Goal: Information Seeking & Learning: Learn about a topic

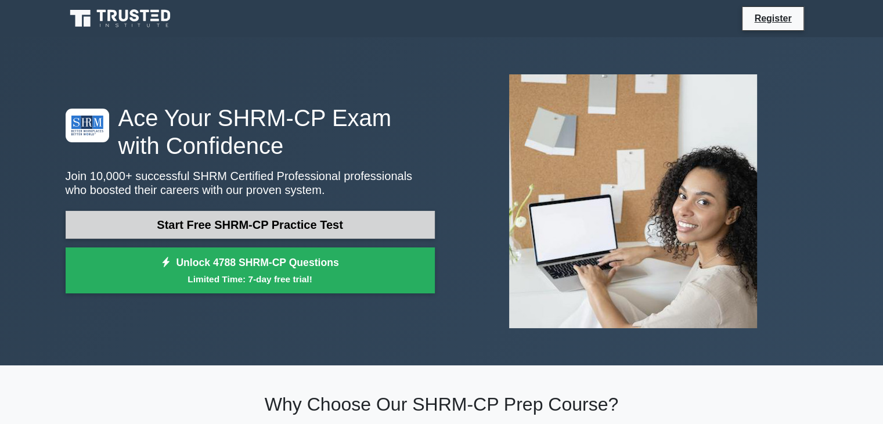
click at [258, 229] on link "Start Free SHRM-CP Practice Test" at bounding box center [250, 225] width 369 height 28
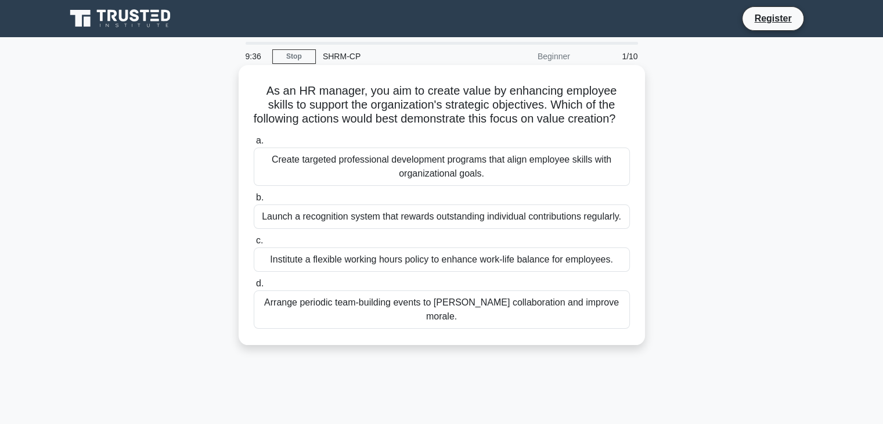
click at [435, 186] on div "Create targeted professional development programs that align employee skills wi…" at bounding box center [442, 166] width 376 height 38
click at [254, 144] on input "a. Create targeted professional development programs that align employee skills…" at bounding box center [254, 141] width 0 height 8
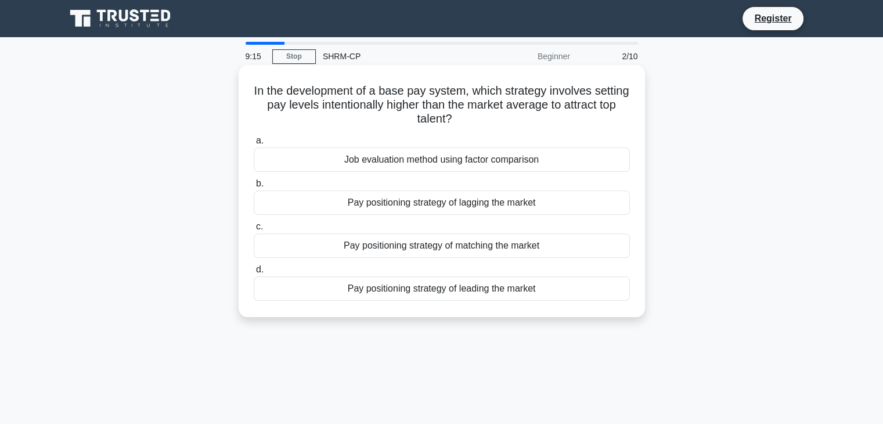
click at [406, 289] on div "Pay positioning strategy of leading the market" at bounding box center [442, 288] width 376 height 24
click at [254, 273] on input "d. Pay positioning strategy of leading the market" at bounding box center [254, 270] width 0 height 8
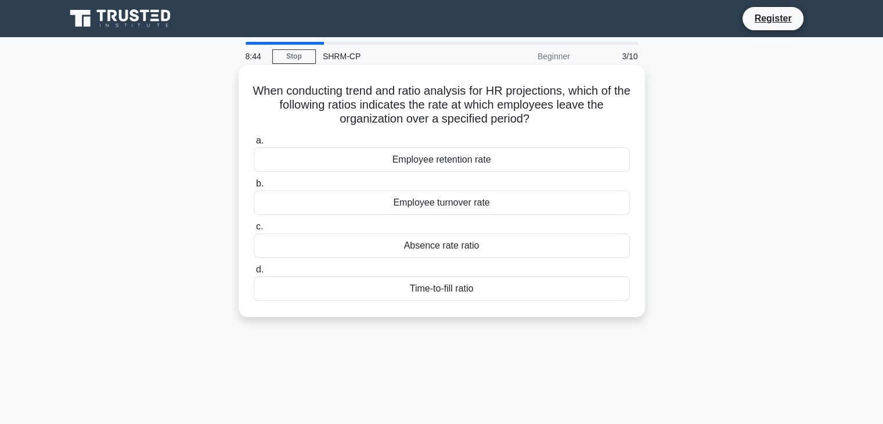
click at [457, 204] on div "Employee turnover rate" at bounding box center [442, 202] width 376 height 24
click at [254, 187] on input "b. Employee turnover rate" at bounding box center [254, 184] width 0 height 8
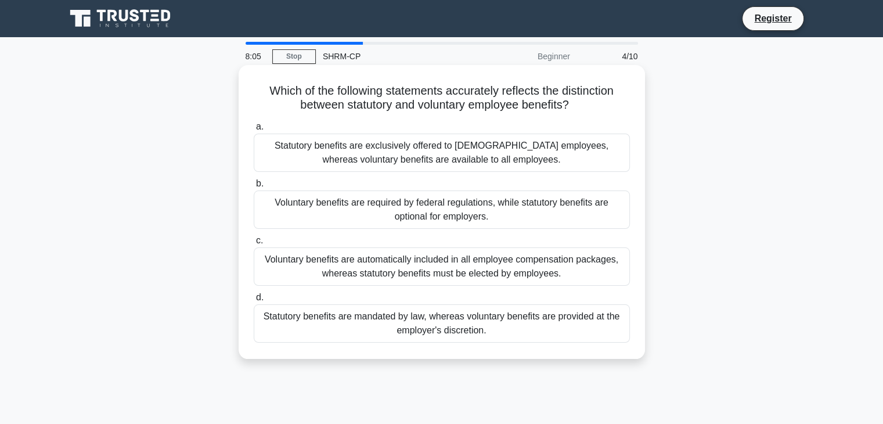
drag, startPoint x: 262, startPoint y: 92, endPoint x: 613, endPoint y: 335, distance: 426.5
click at [613, 335] on div "Which of the following statements accurately reflects the distinction between s…" at bounding box center [441, 212] width 397 height 284
copy div "Which of the following statements accurately reflects the distinction between s…"
click at [382, 286] on div "a. Statutory benefits are exclusively offered to part-time employees, whereas v…" at bounding box center [442, 230] width 390 height 227
click at [453, 317] on div "Statutory benefits are mandated by law, whereas voluntary benefits are provided…" at bounding box center [442, 323] width 376 height 38
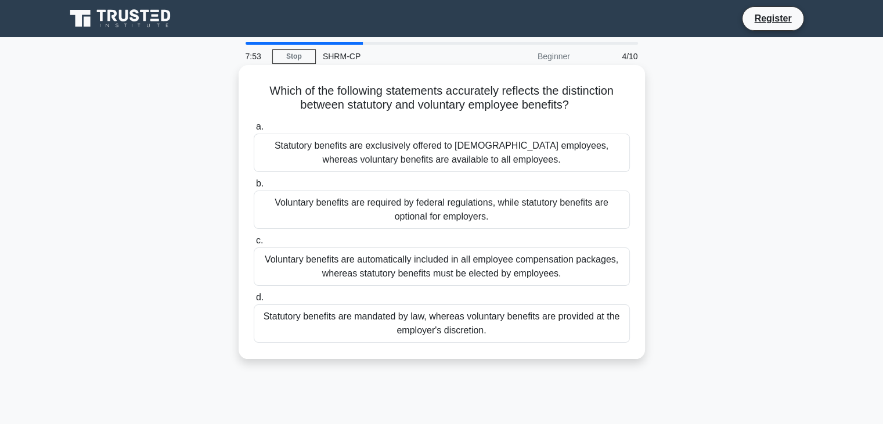
click at [254, 301] on input "d. Statutory benefits are mandated by law, whereas voluntary benefits are provi…" at bounding box center [254, 298] width 0 height 8
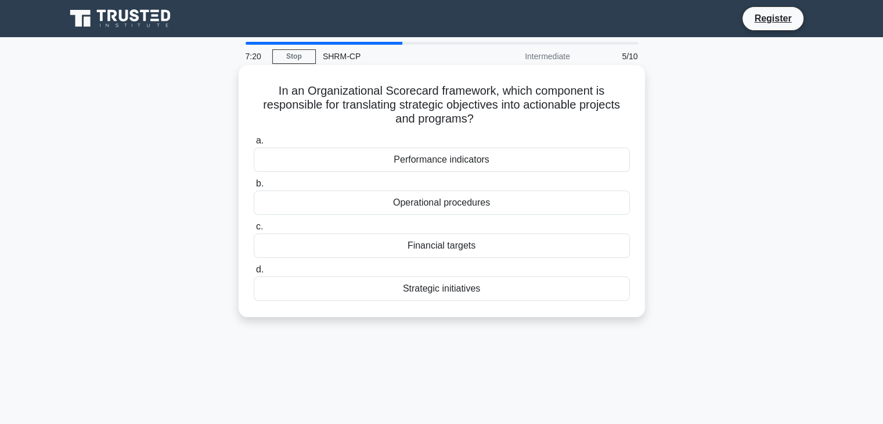
drag, startPoint x: 285, startPoint y: 92, endPoint x: 499, endPoint y: 125, distance: 216.0
click at [499, 125] on h5 "In an Organizational Scorecard framework, which component is responsible for tr…" at bounding box center [441, 105] width 378 height 43
copy h5 "In an Organizational Scorecard framework, which component is responsible for tr…"
click at [292, 100] on h5 "In an Organizational Scorecard framework, which component is responsible for tr…" at bounding box center [441, 105] width 378 height 43
drag, startPoint x: 272, startPoint y: 91, endPoint x: 510, endPoint y: 292, distance: 311.7
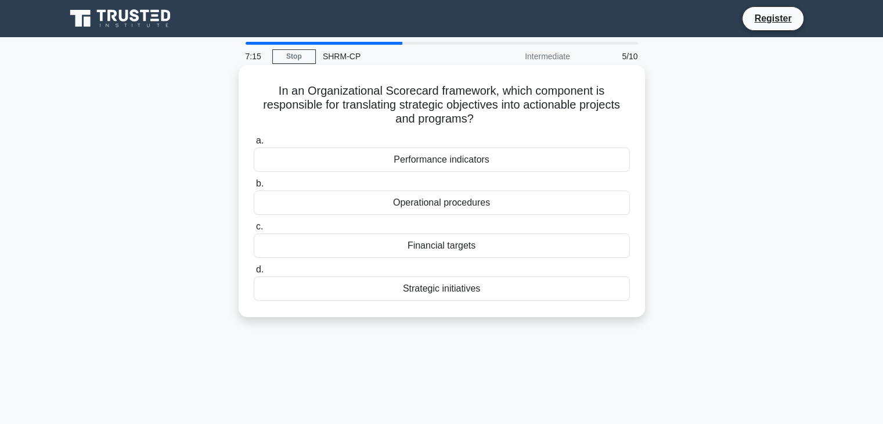
click at [510, 292] on div "In an Organizational Scorecard framework, which component is responsible for tr…" at bounding box center [441, 191] width 397 height 243
click at [443, 293] on div "Strategic initiatives" at bounding box center [442, 288] width 376 height 24
click at [254, 273] on input "d. Strategic initiatives" at bounding box center [254, 270] width 0 height 8
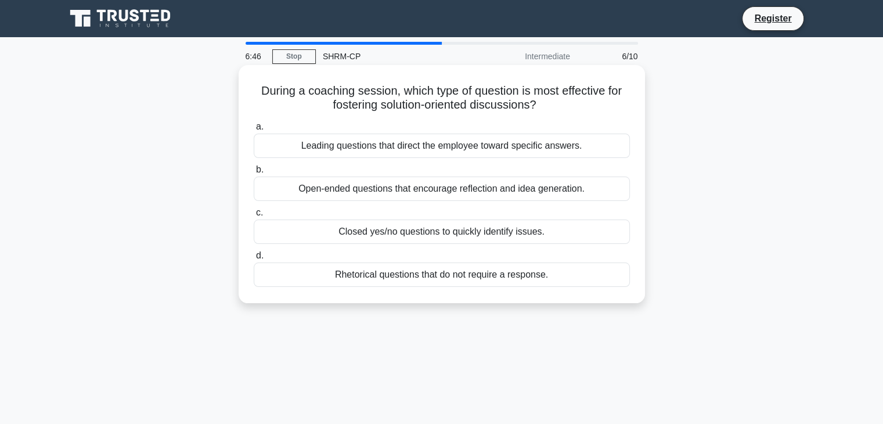
drag, startPoint x: 255, startPoint y: 91, endPoint x: 581, endPoint y: 275, distance: 373.9
click at [581, 275] on div "During a coaching session, which type of question is most effective for fosteri…" at bounding box center [441, 184] width 397 height 229
copy div "During a coaching session, which type of question is most effective for fosteri…"
click at [377, 186] on div "Open-ended questions that encourage reflection and idea generation." at bounding box center [442, 188] width 376 height 24
click at [254, 173] on input "b. Open-ended questions that encourage reflection and idea generation." at bounding box center [254, 170] width 0 height 8
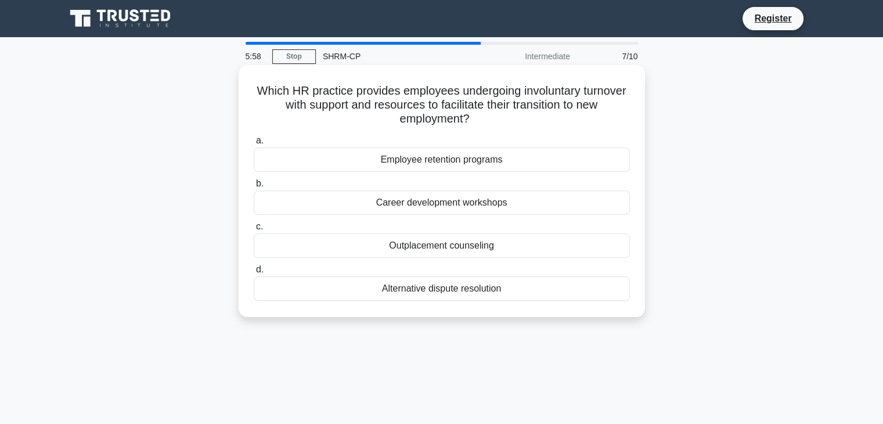
drag, startPoint x: 299, startPoint y: 98, endPoint x: 565, endPoint y: 295, distance: 331.4
click at [565, 295] on div "Which HR practice provides employees undergoing involuntary turnover with suppo…" at bounding box center [441, 191] width 397 height 243
copy div "Which HR practice provides employees undergoing involuntary turnover with suppo…"
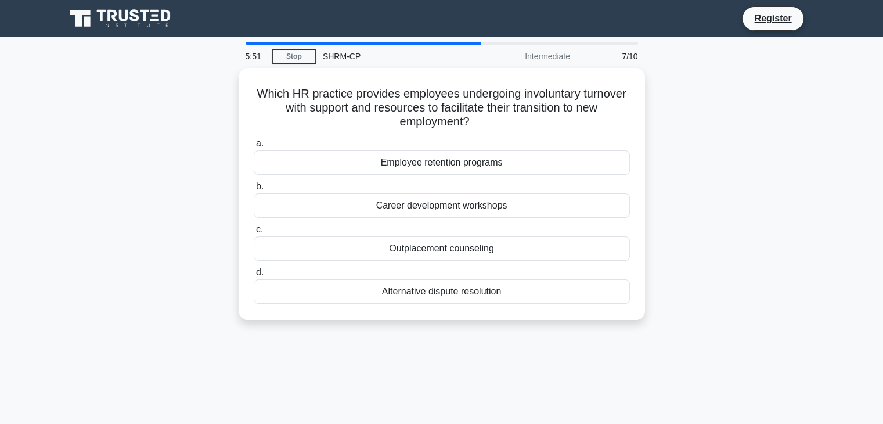
click at [385, 346] on div "5:51 Stop SHRM-CP Intermediate 7/10 Which HR practice provides employees underg…" at bounding box center [442, 332] width 766 height 580
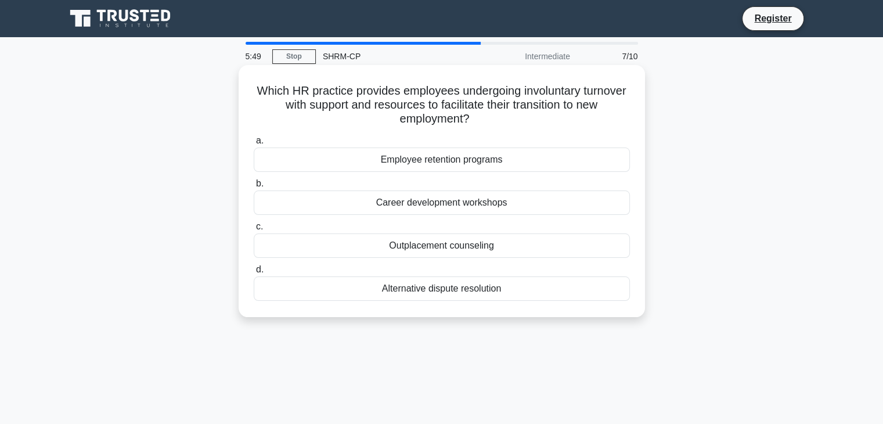
click at [419, 249] on div "Outplacement counseling" at bounding box center [442, 245] width 376 height 24
click at [254, 230] on input "c. Outplacement counseling" at bounding box center [254, 227] width 0 height 8
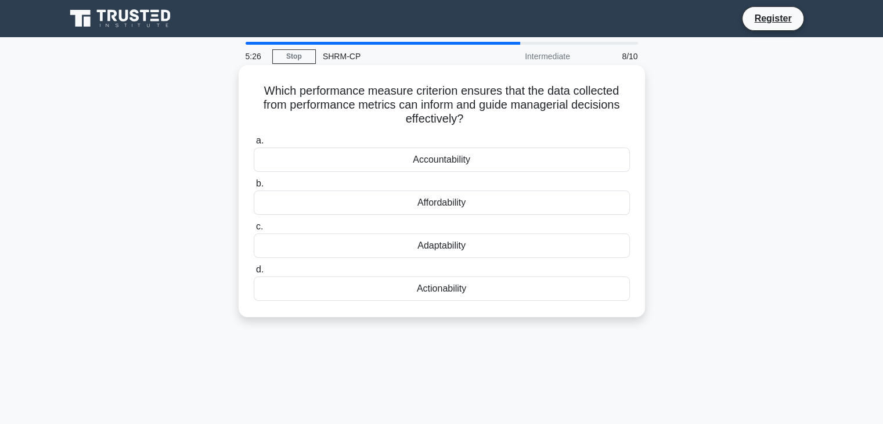
click at [449, 292] on div "Actionability" at bounding box center [442, 288] width 376 height 24
click at [254, 273] on input "d. Actionability" at bounding box center [254, 270] width 0 height 8
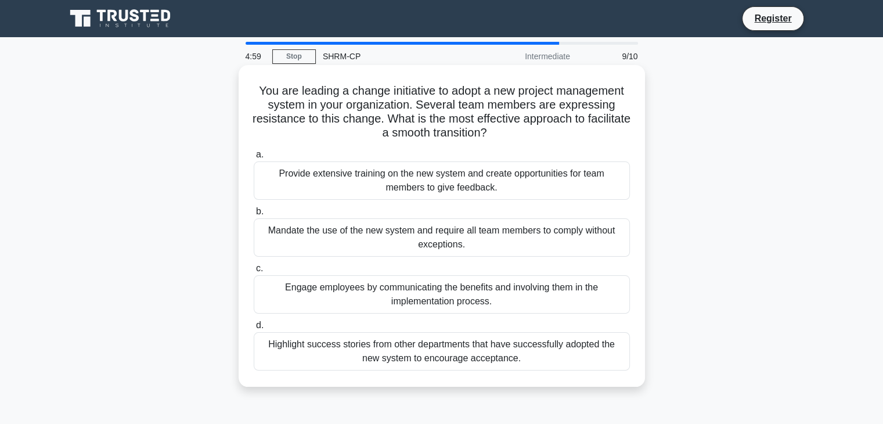
click at [489, 292] on div "Engage employees by communicating the benefits and involving them in the implem…" at bounding box center [442, 294] width 376 height 38
click at [254, 272] on input "c. Engage employees by communicating the benefits and involving them in the imp…" at bounding box center [254, 269] width 0 height 8
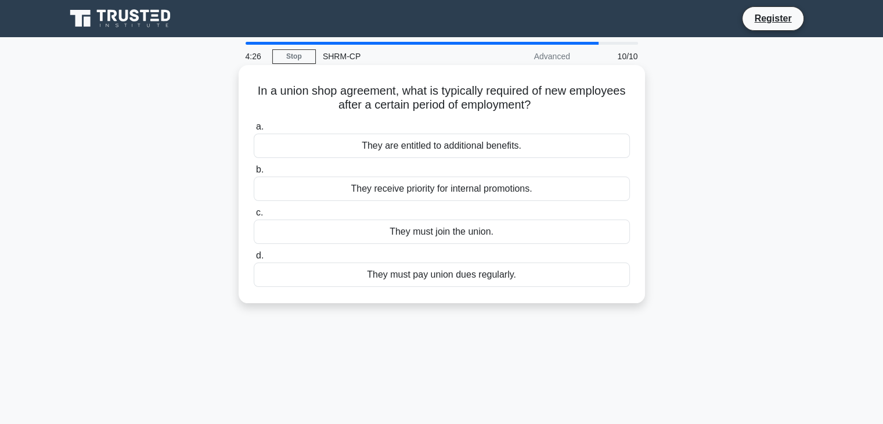
drag, startPoint x: 250, startPoint y: 92, endPoint x: 566, endPoint y: 288, distance: 372.4
click at [566, 288] on div "In a union shop agreement, what is typically required of new employees after a …" at bounding box center [441, 184] width 397 height 229
copy div "In a union shop agreement, what is typically required of new employees after a …"
click at [487, 232] on div "They must join the union." at bounding box center [442, 231] width 376 height 24
click at [254, 216] on input "c. They must join the union." at bounding box center [254, 213] width 0 height 8
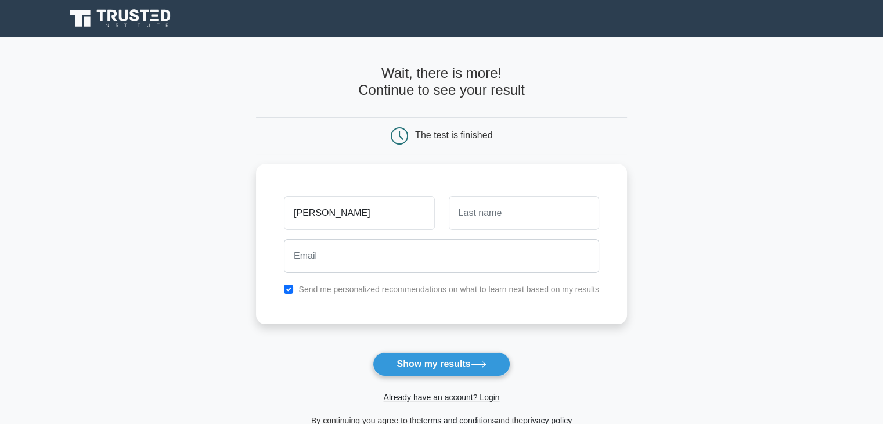
type input "JAMAL"
type input "ANWER"
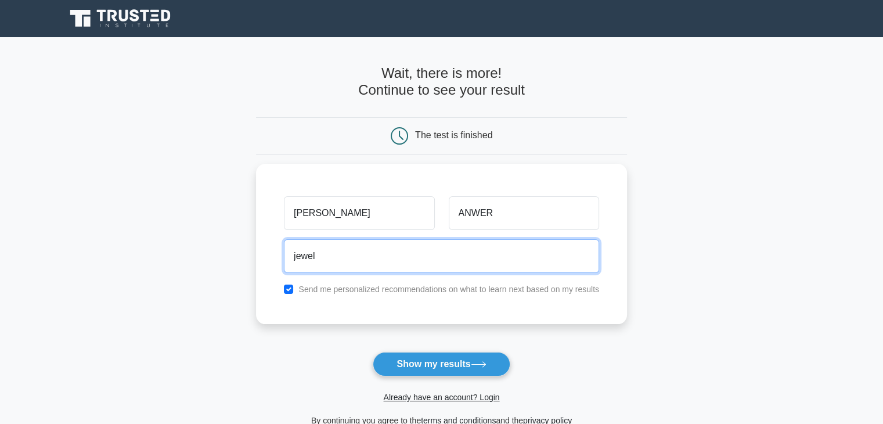
type input "jewel.online@gmail.com"
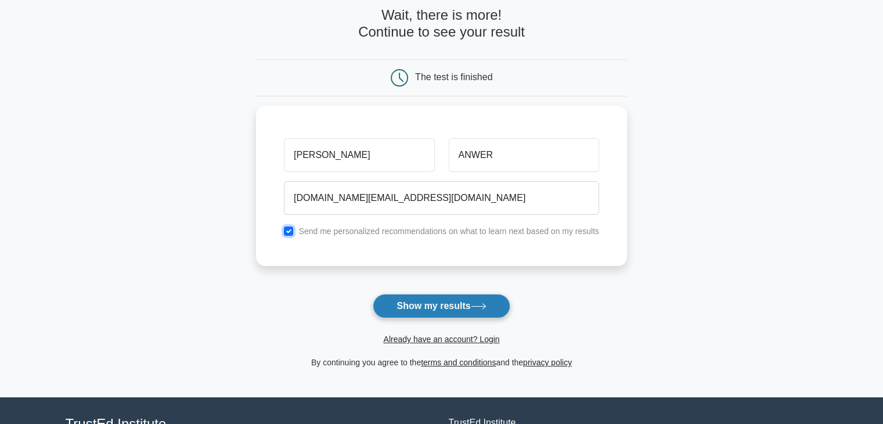
scroll to position [116, 0]
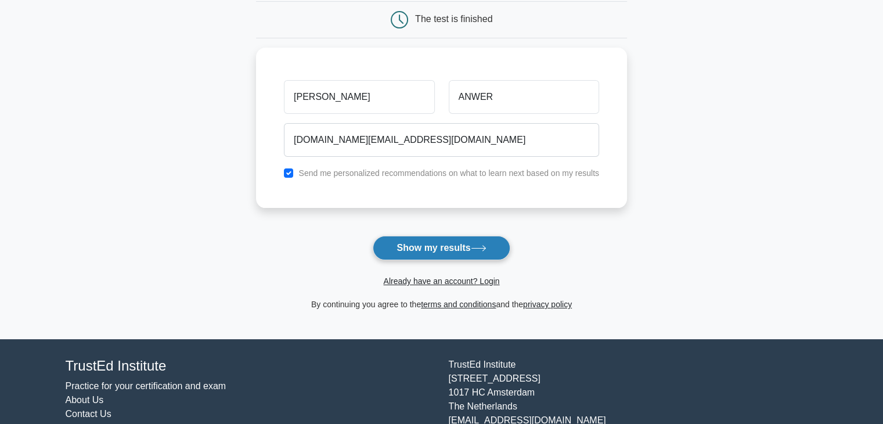
click at [452, 247] on button "Show my results" at bounding box center [441, 248] width 137 height 24
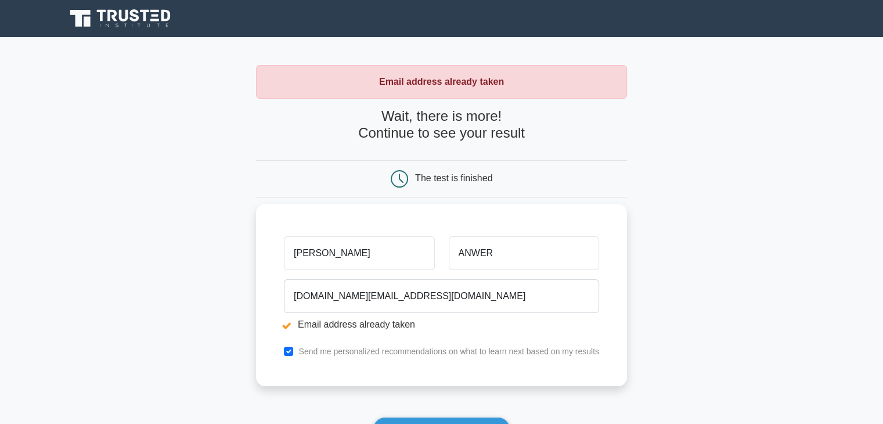
scroll to position [174, 0]
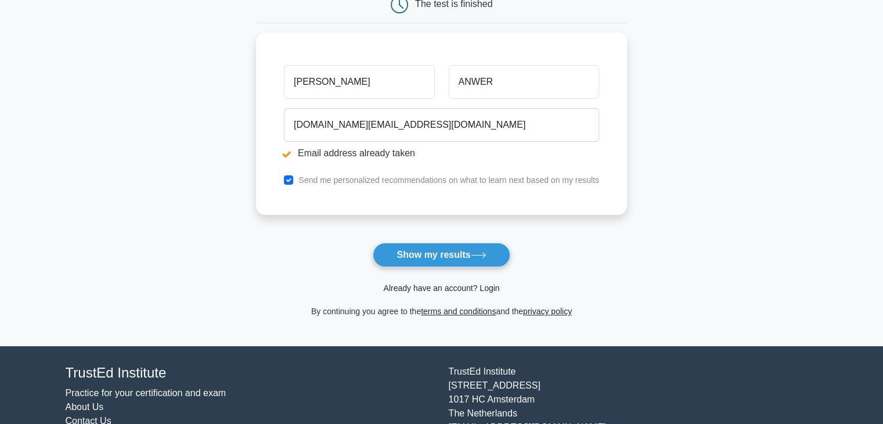
click at [425, 288] on link "Already have an account? Login" at bounding box center [441, 287] width 116 height 9
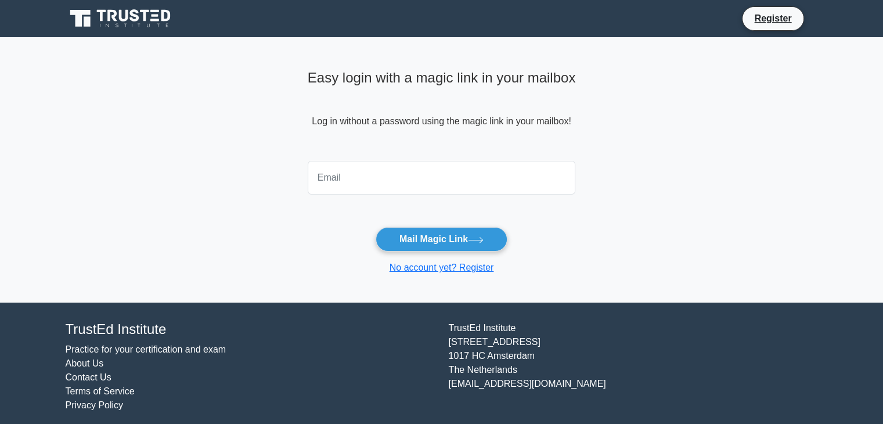
click at [404, 183] on input "email" at bounding box center [442, 178] width 268 height 34
type input "[DOMAIN_NAME][EMAIL_ADDRESS][DOMAIN_NAME]"
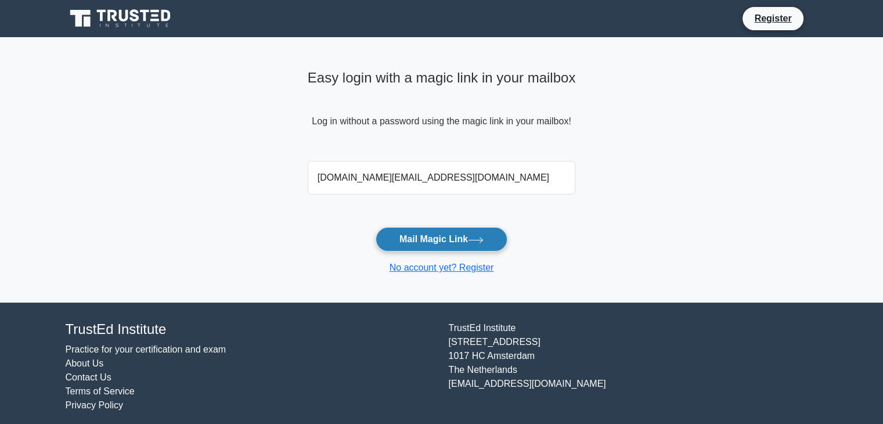
click at [442, 244] on button "Mail Magic Link" at bounding box center [441, 239] width 132 height 24
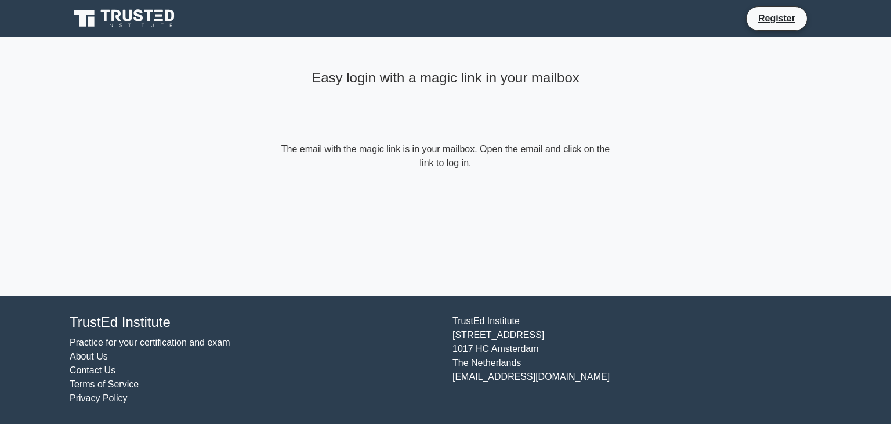
click at [441, 152] on form "The email with the magic link is in your mailbox. Open the email and click on t…" at bounding box center [446, 156] width 334 height 28
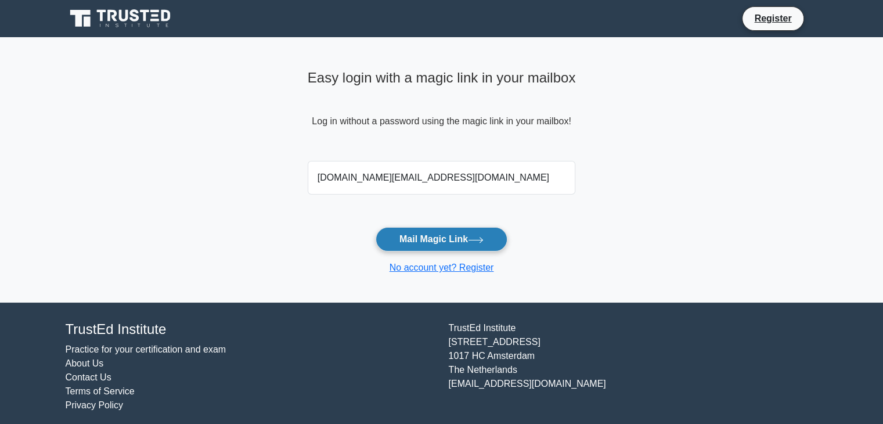
click at [464, 246] on button "Mail Magic Link" at bounding box center [441, 239] width 132 height 24
